Goal: Task Accomplishment & Management: Complete application form

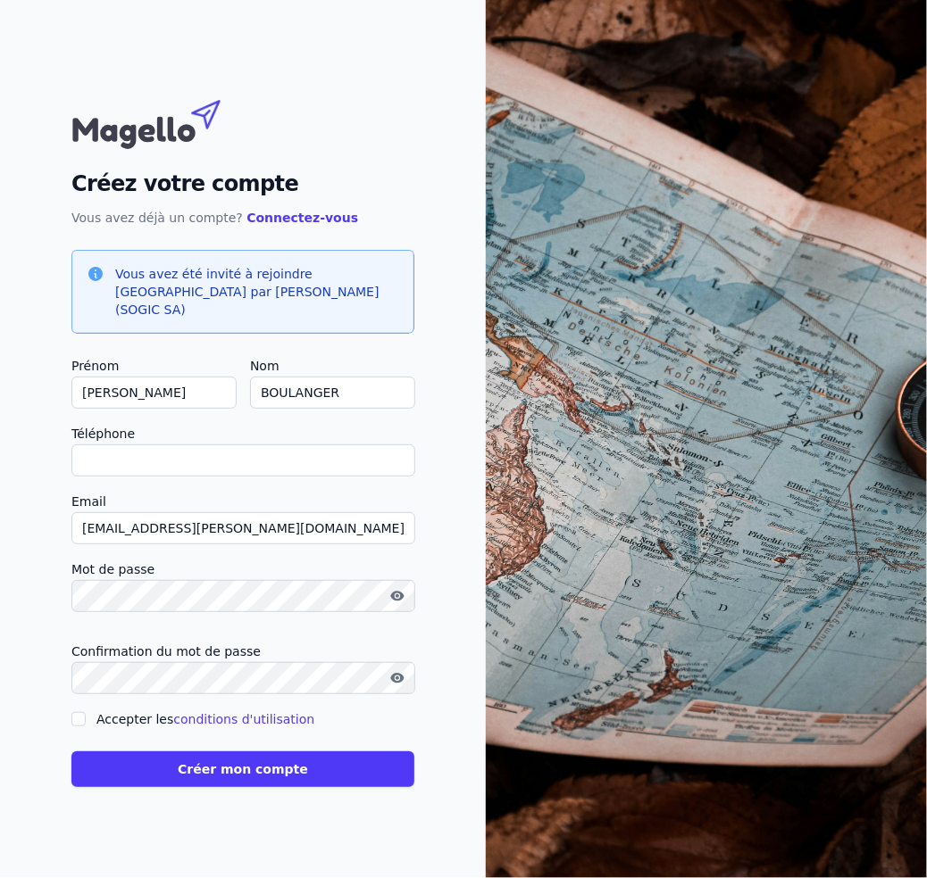
click at [250, 449] on input "Téléphone" at bounding box center [243, 461] width 344 height 32
type input "+32475681840"
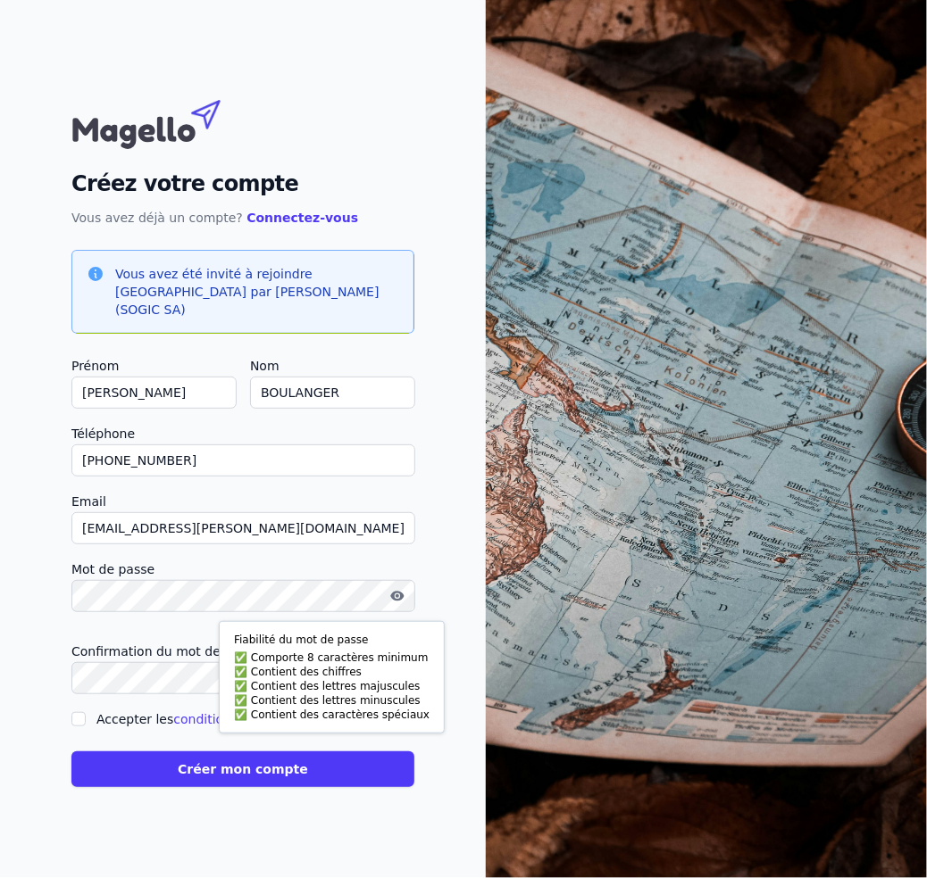
click at [262, 531] on input "[EMAIL_ADDRESS][PERSON_NAME][DOMAIN_NAME]" at bounding box center [243, 528] width 344 height 32
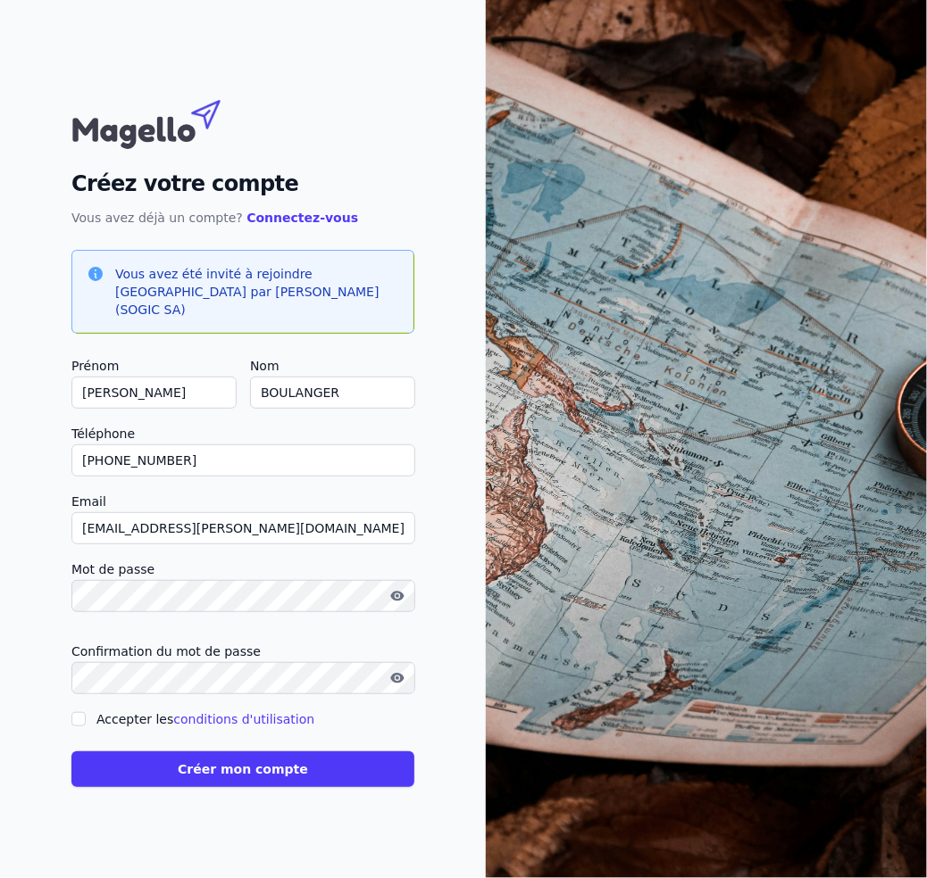
click at [80, 712] on input "Accepter les conditions d'utilisation" at bounding box center [78, 719] width 14 height 14
checkbox input "true"
click at [172, 769] on button "Créer mon compte" at bounding box center [242, 770] width 343 height 36
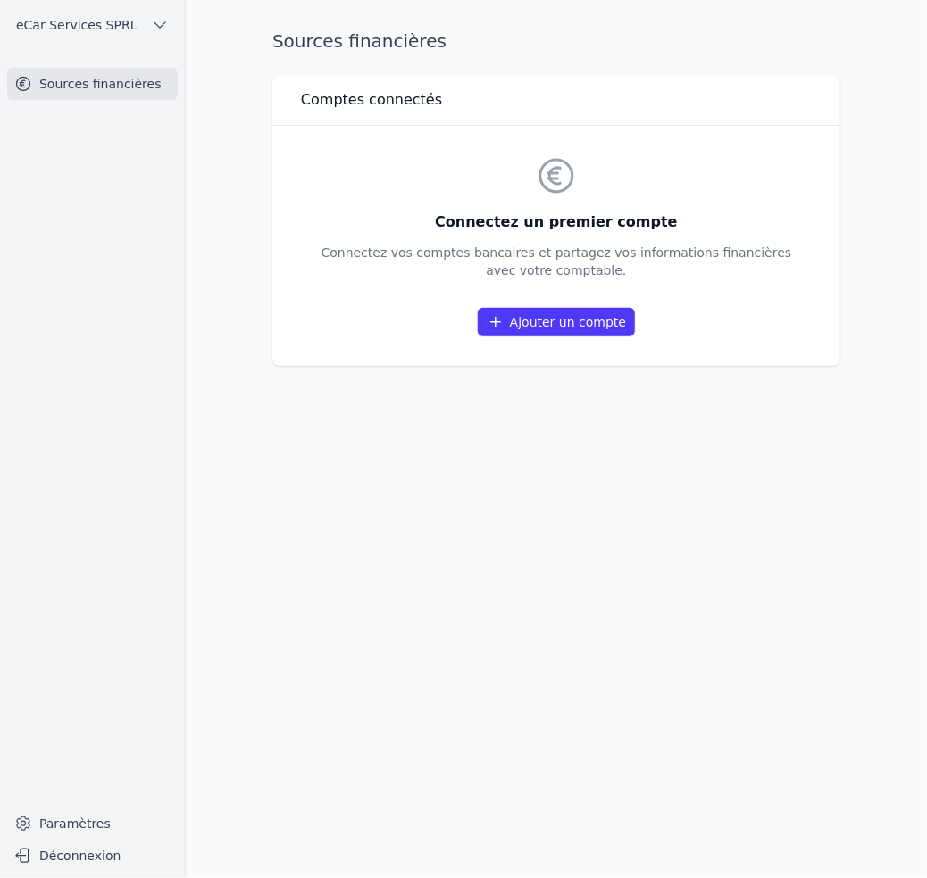
click at [559, 324] on link "Ajouter un compte" at bounding box center [556, 322] width 157 height 29
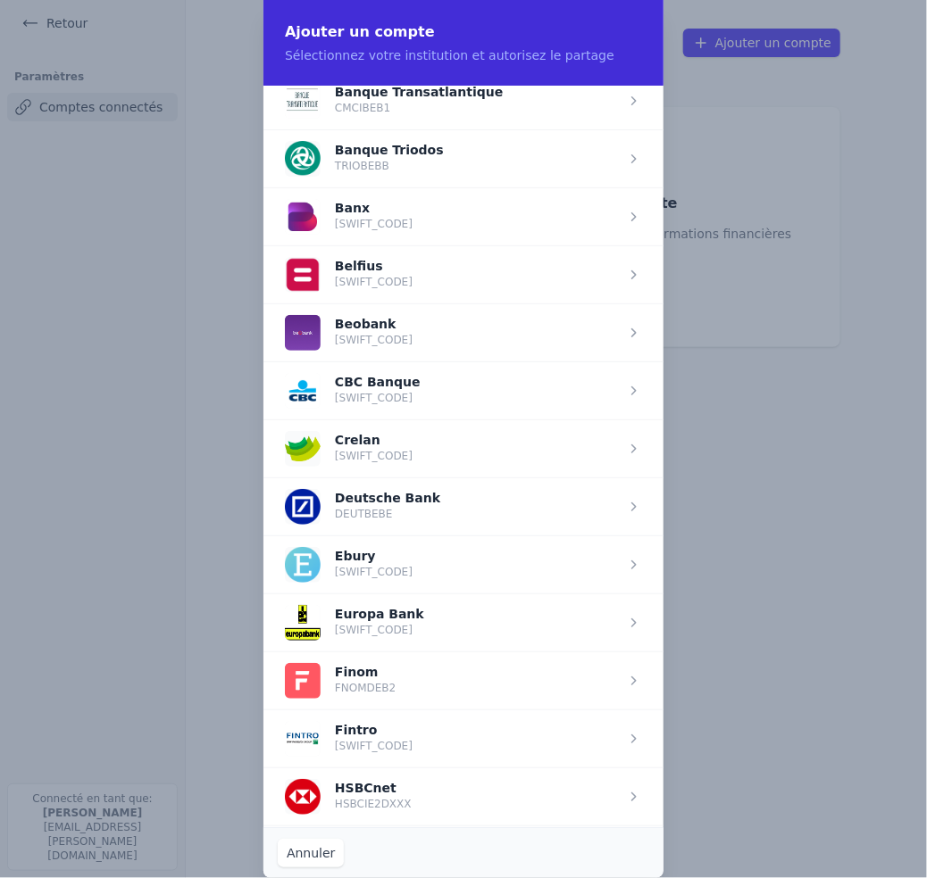
scroll to position [982, 0]
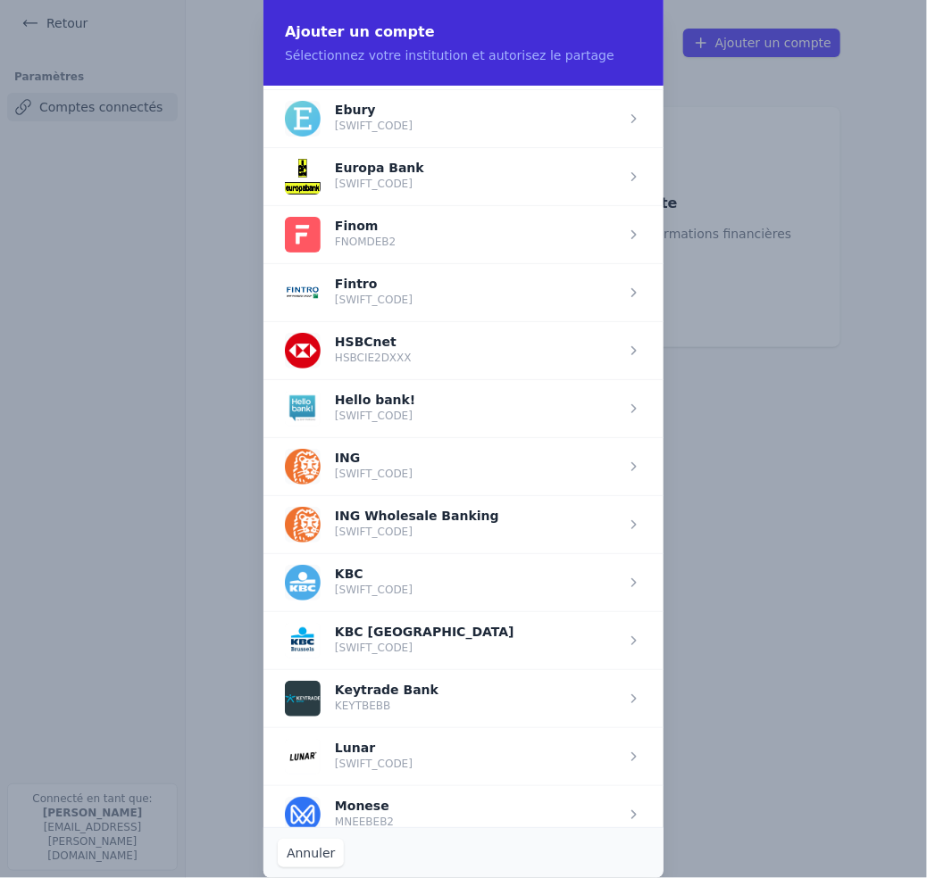
click at [350, 578] on span "button" at bounding box center [463, 582] width 400 height 58
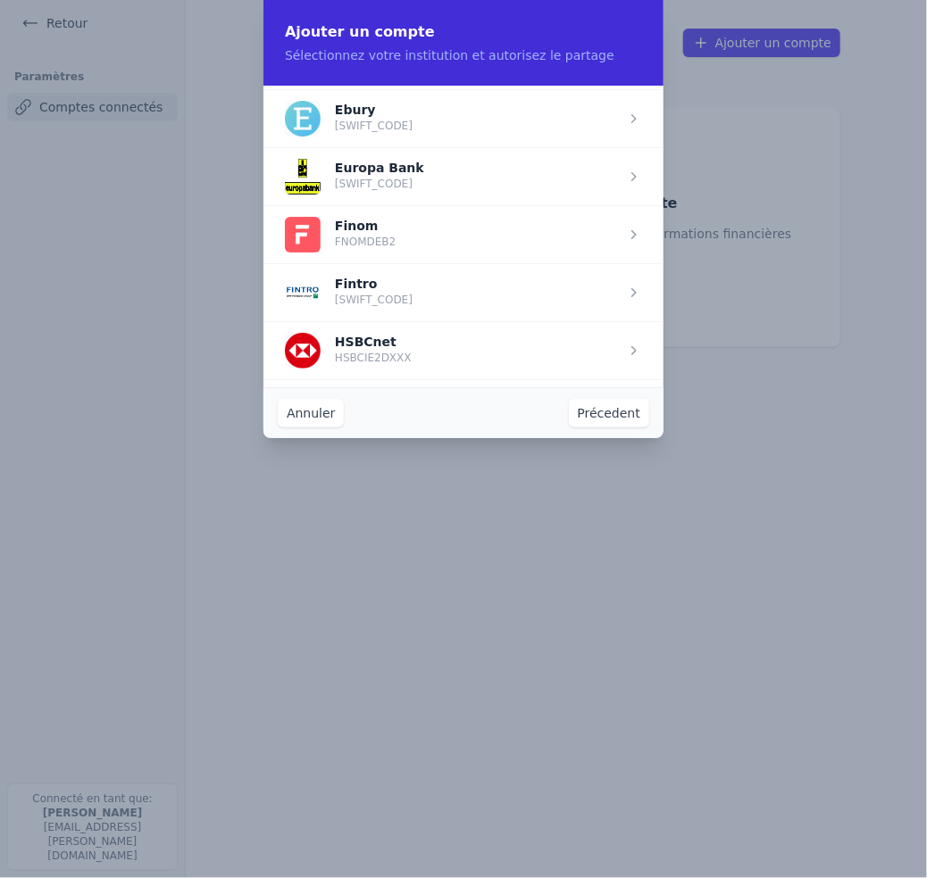
scroll to position [0, 0]
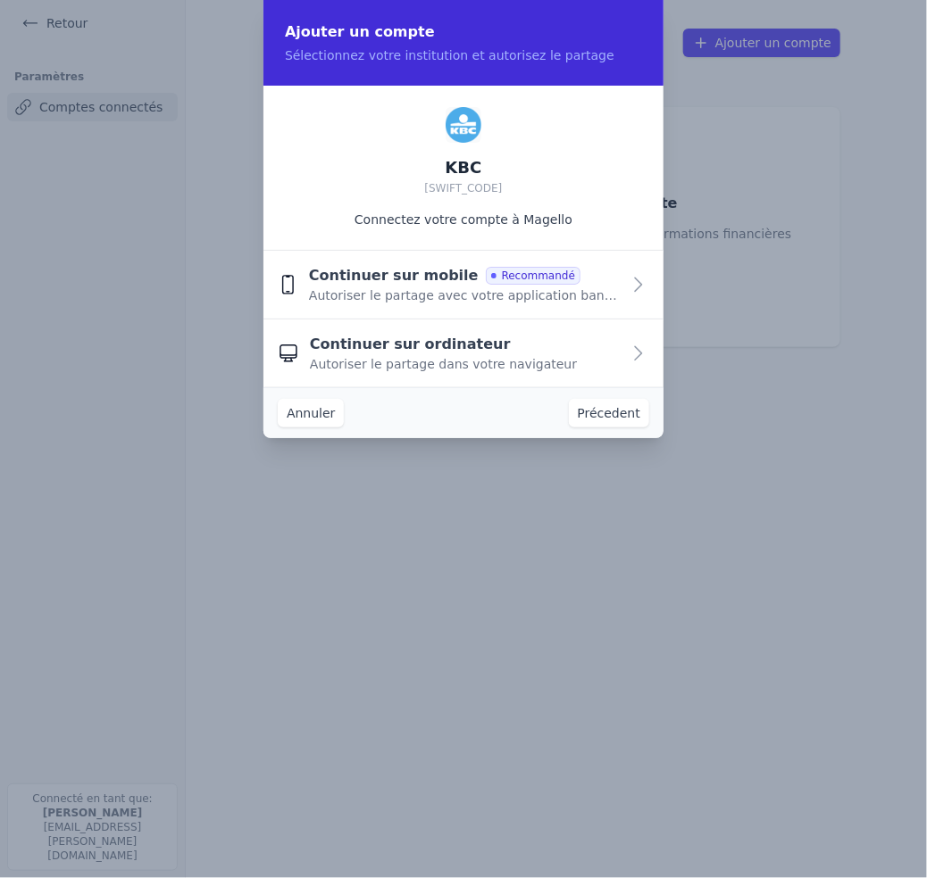
click at [639, 285] on icon "button" at bounding box center [638, 284] width 21 height 21
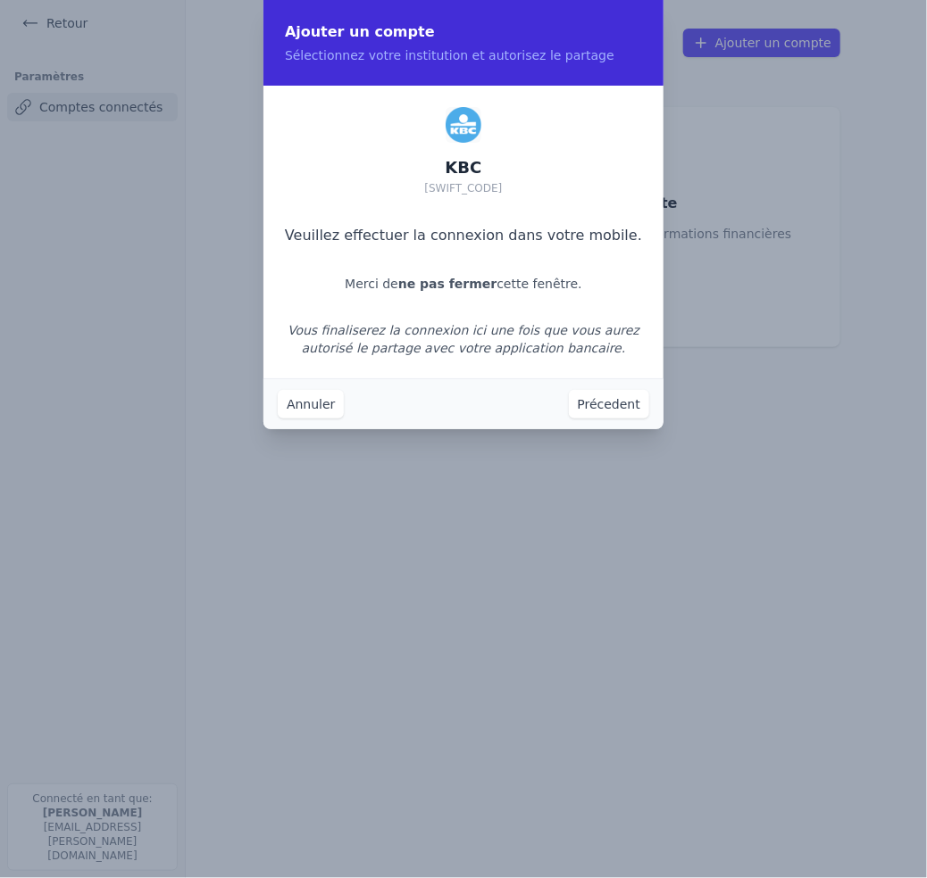
click at [632, 406] on button "Précedent" at bounding box center [609, 404] width 80 height 29
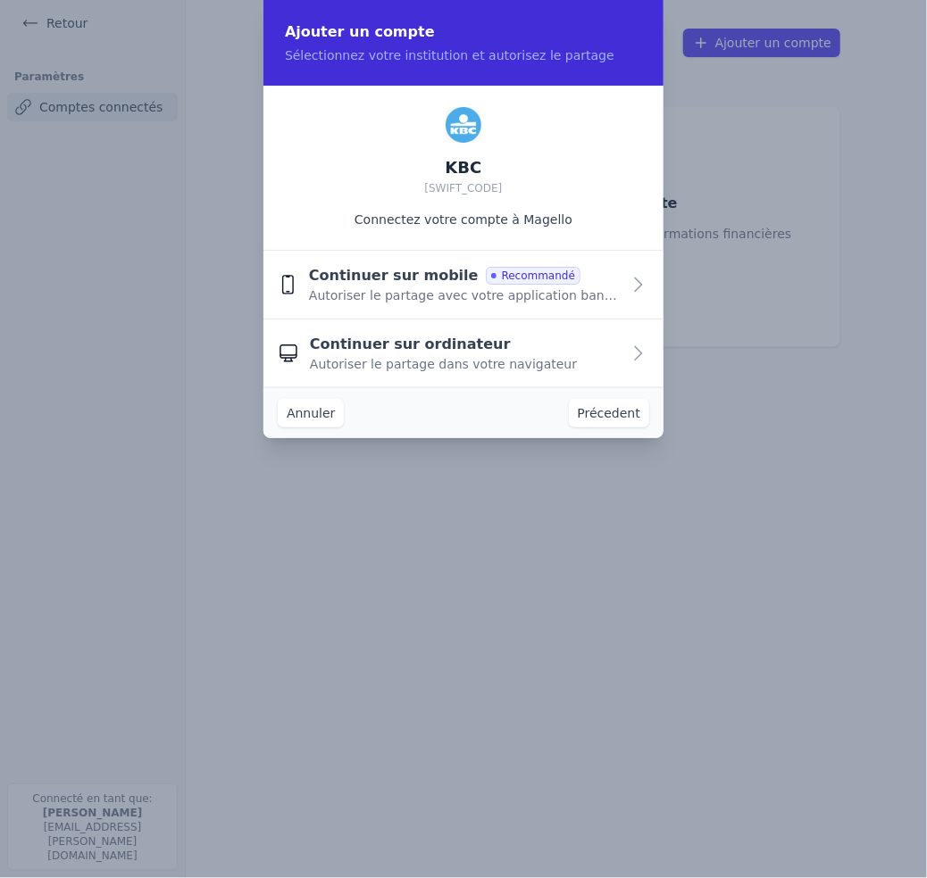
click at [593, 360] on div "Continuer sur ordinateur Autoriser le partage dans votre navigateur" at bounding box center [465, 353] width 311 height 39
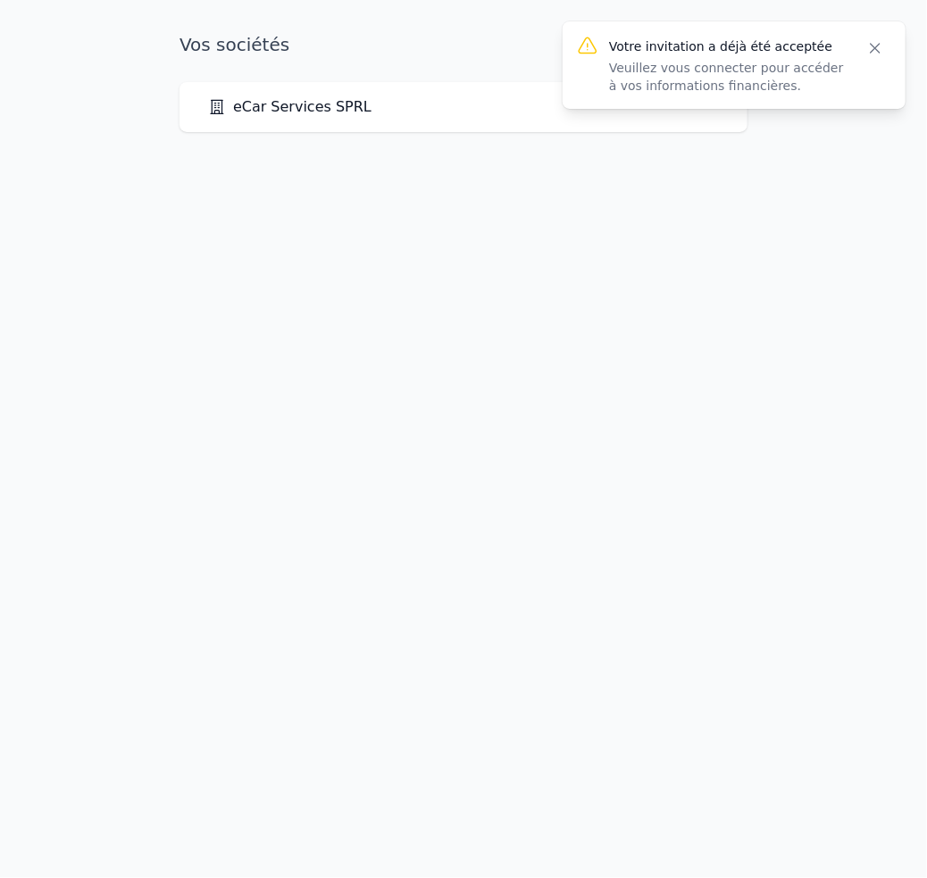
click at [378, 106] on div "eCar Services SPRL" at bounding box center [463, 106] width 511 height 21
click at [307, 104] on link "eCar Services SPRL" at bounding box center [289, 106] width 163 height 21
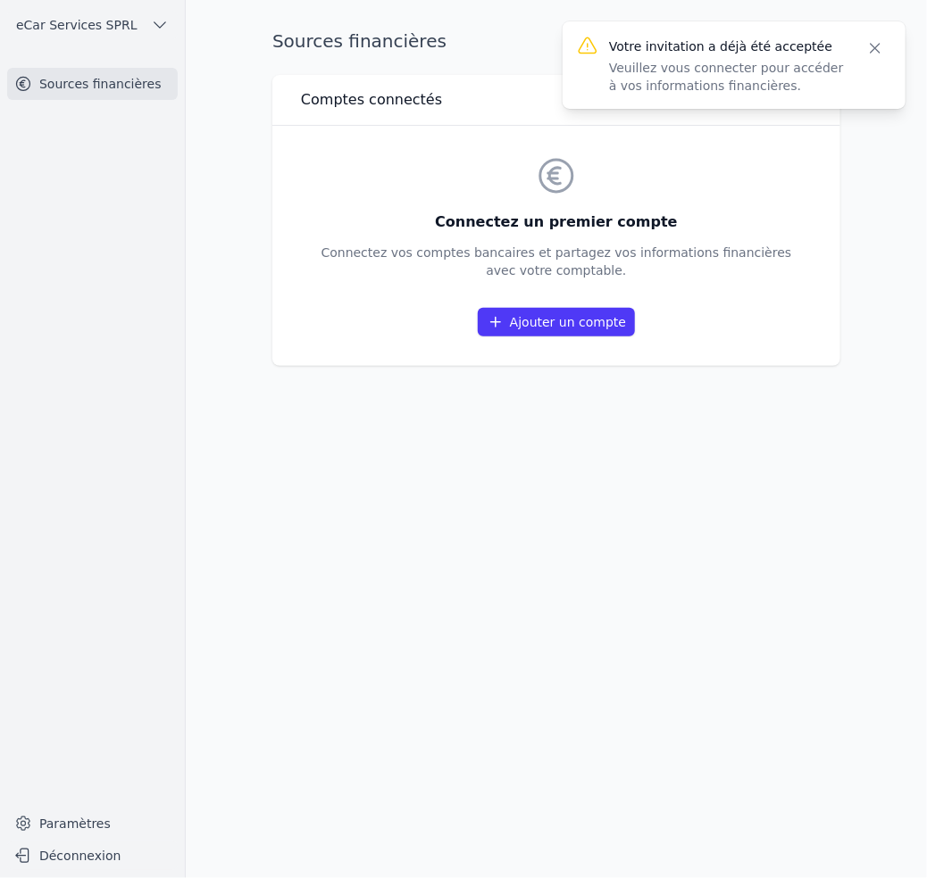
click at [878, 48] on icon "button" at bounding box center [875, 48] width 18 height 18
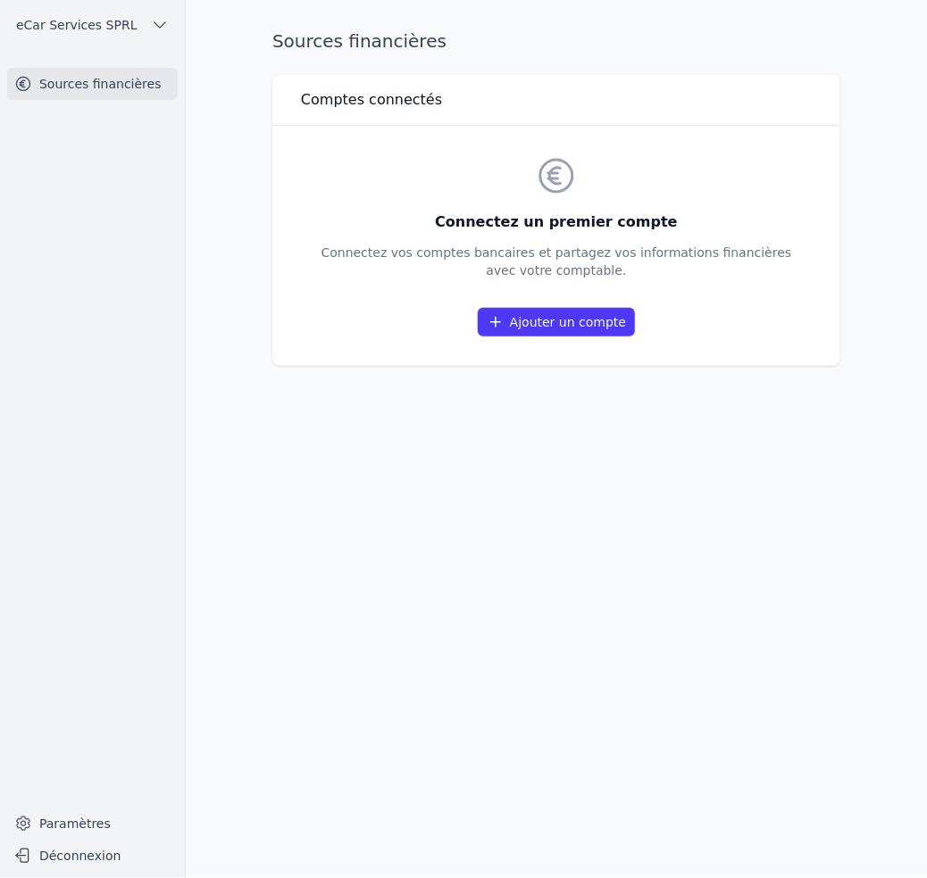
click at [556, 319] on link "Ajouter un compte" at bounding box center [556, 322] width 157 height 29
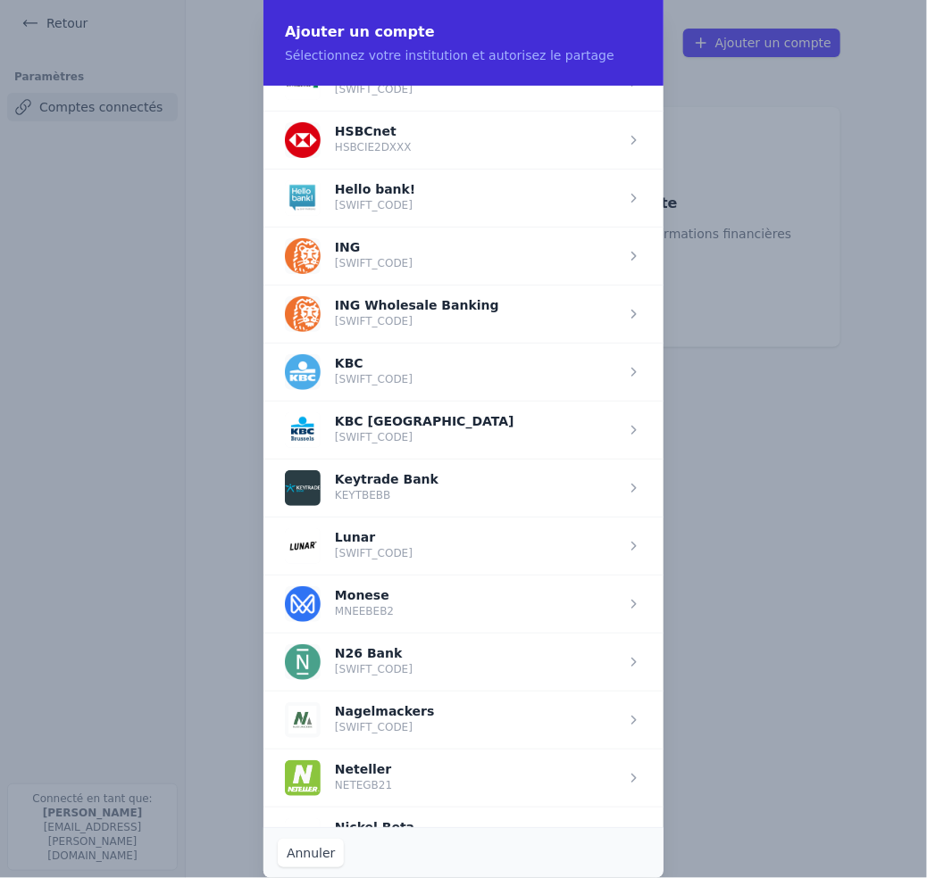
scroll to position [1250, 0]
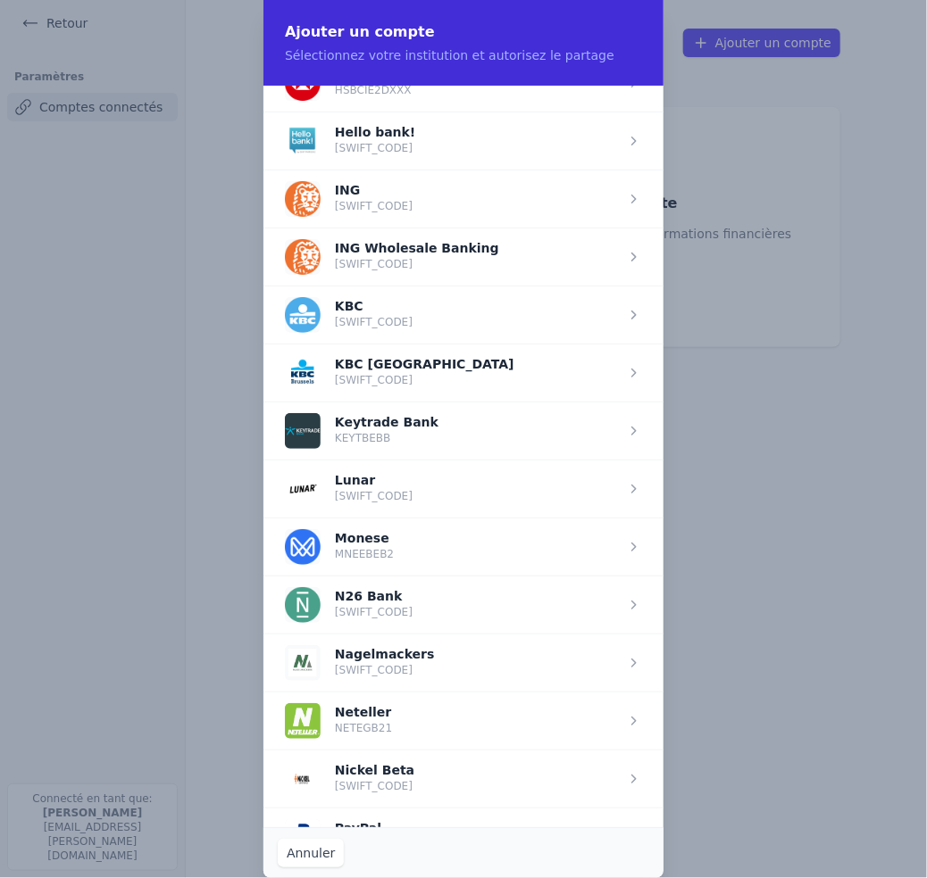
click at [625, 313] on span "button" at bounding box center [463, 315] width 400 height 58
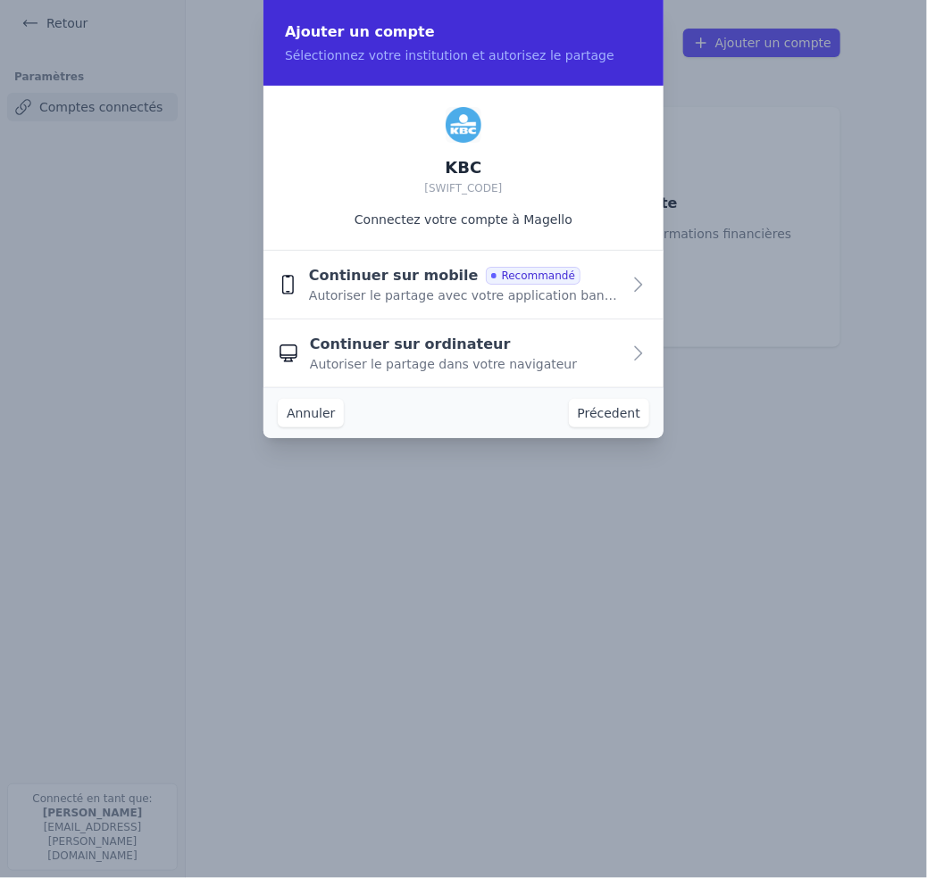
click at [569, 352] on div "Continuer sur ordinateur Autoriser le partage dans votre navigateur" at bounding box center [465, 353] width 311 height 39
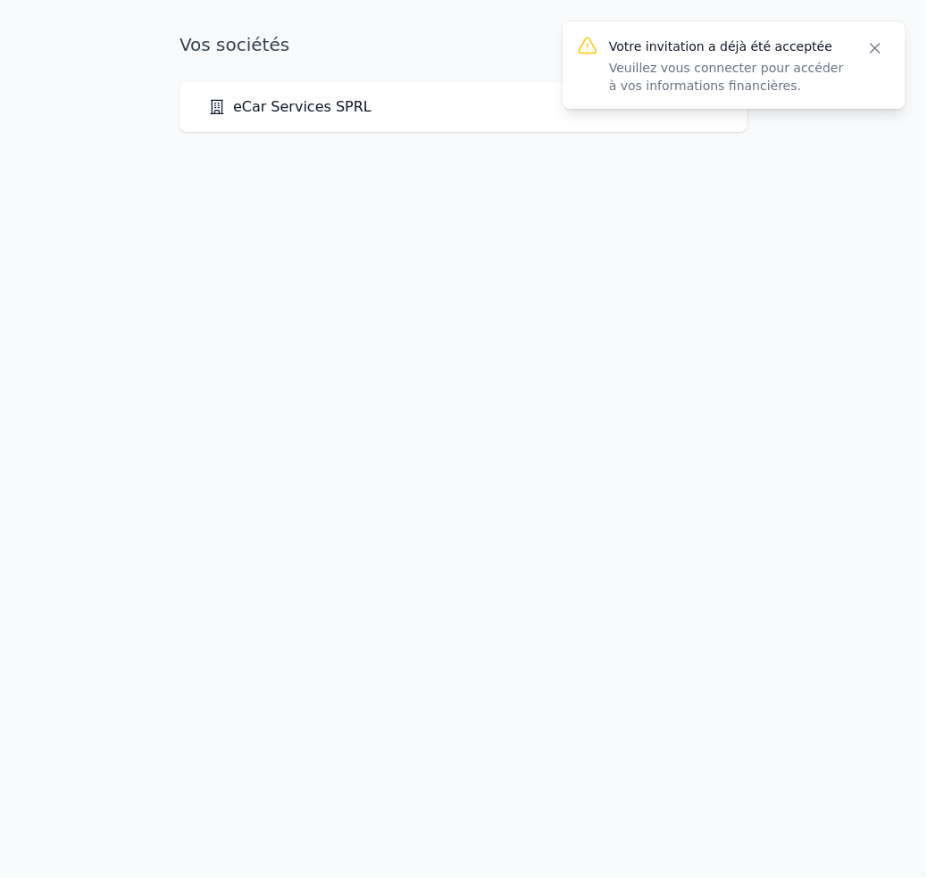
click at [871, 50] on icon "button" at bounding box center [875, 48] width 18 height 18
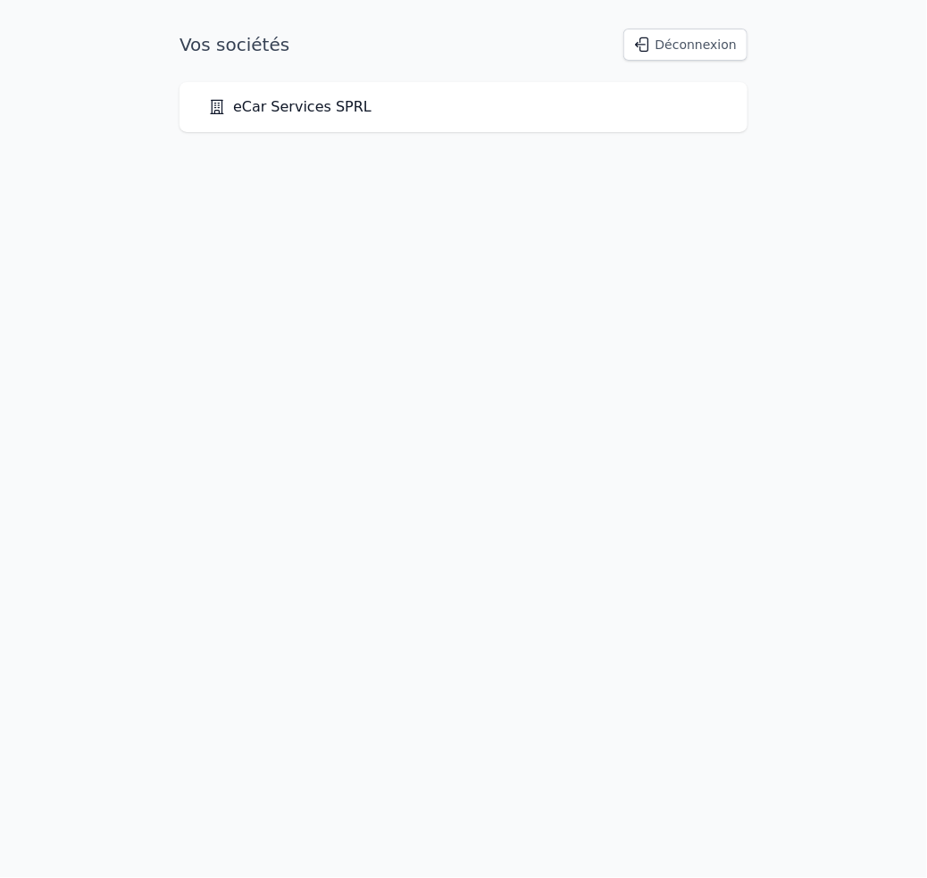
click at [293, 110] on link "eCar Services SPRL" at bounding box center [289, 106] width 163 height 21
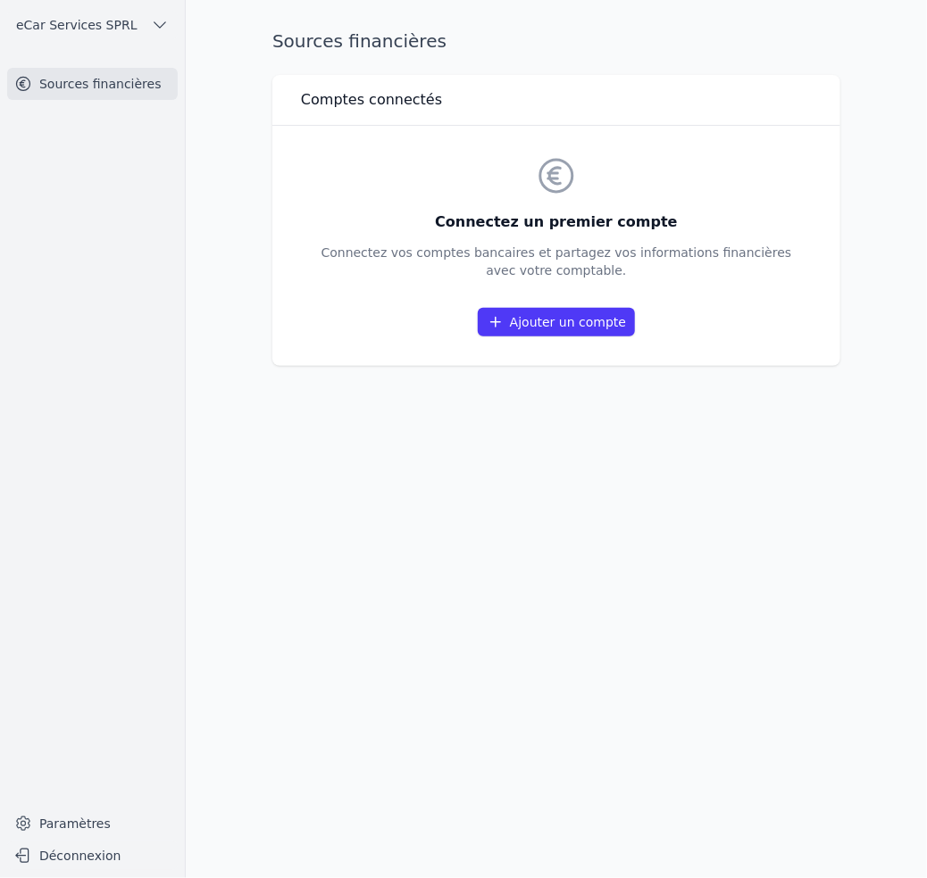
click at [71, 827] on link "Paramètres" at bounding box center [92, 824] width 170 height 29
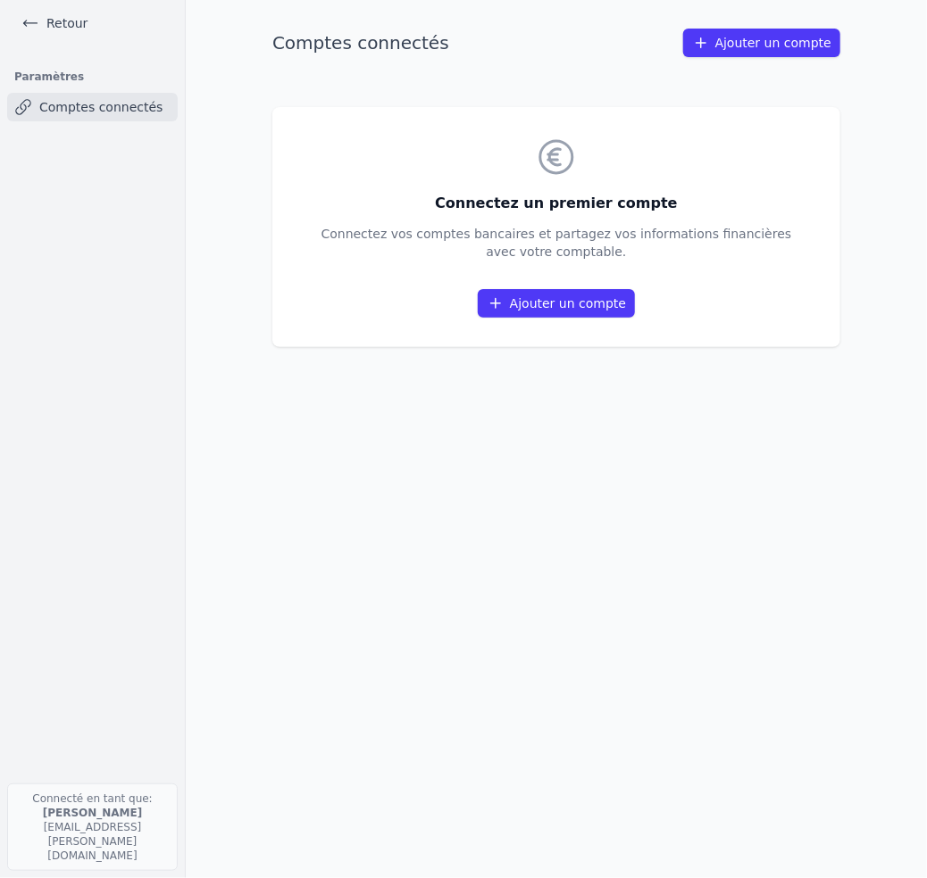
click at [71, 107] on link "Comptes connectés" at bounding box center [92, 107] width 170 height 29
click at [86, 106] on link "Comptes connectés" at bounding box center [92, 107] width 170 height 29
click at [27, 106] on icon at bounding box center [23, 107] width 18 height 18
click at [581, 295] on link "Ajouter un compte" at bounding box center [556, 303] width 157 height 29
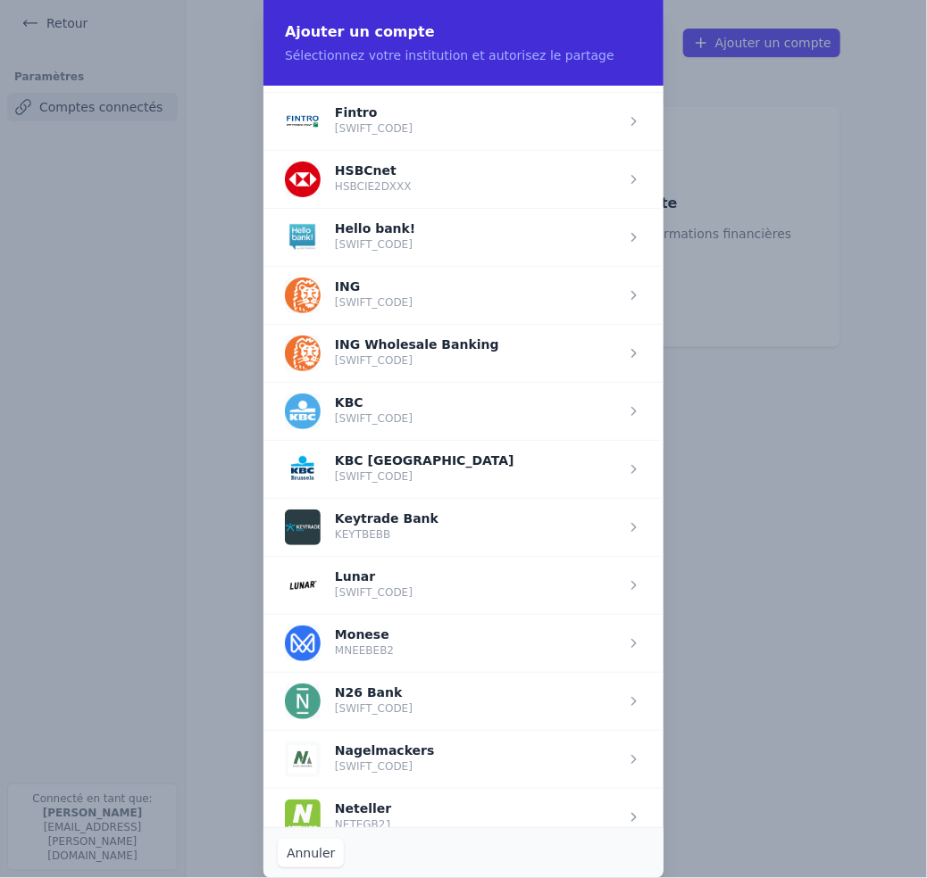
scroll to position [1160, 0]
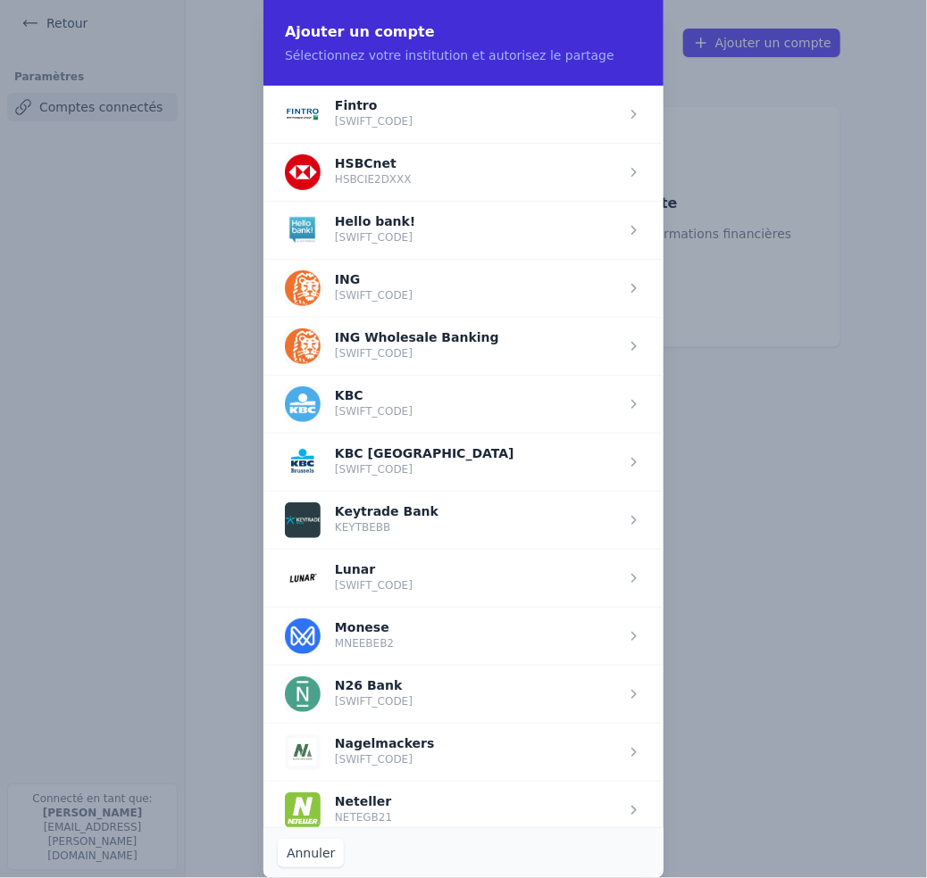
click at [470, 459] on span "button" at bounding box center [463, 462] width 400 height 58
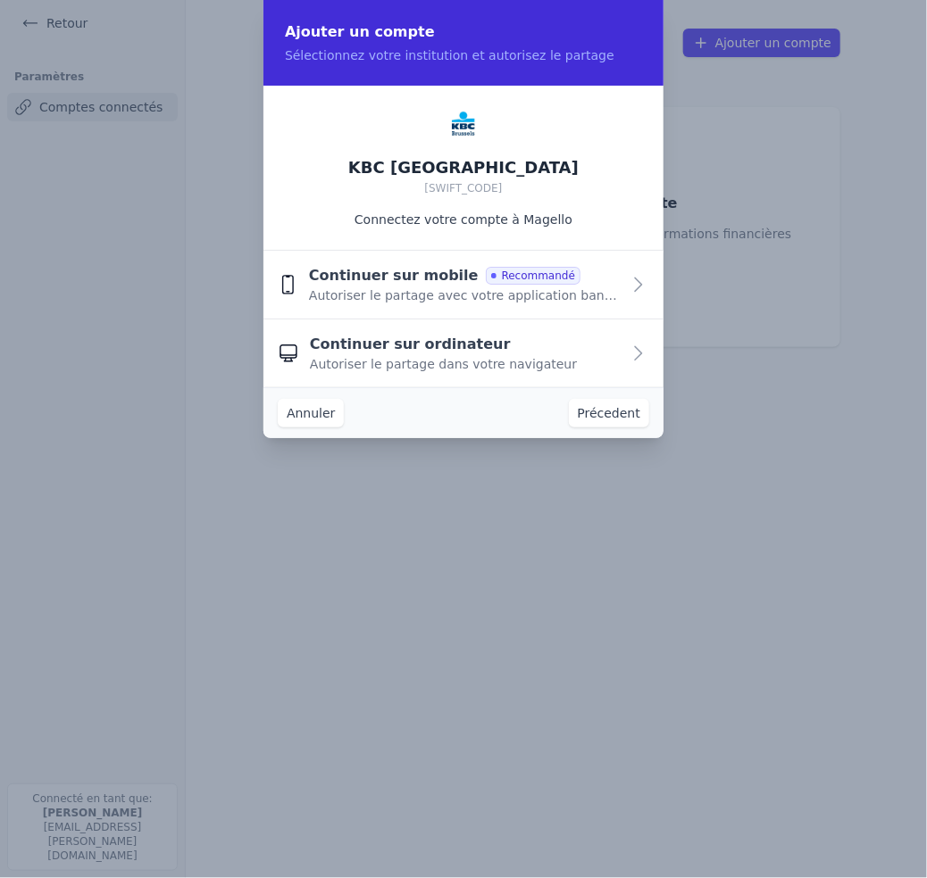
click at [473, 358] on span "Autoriser le partage dans votre navigateur" at bounding box center [443, 364] width 267 height 18
